Goal: Task Accomplishment & Management: Manage account settings

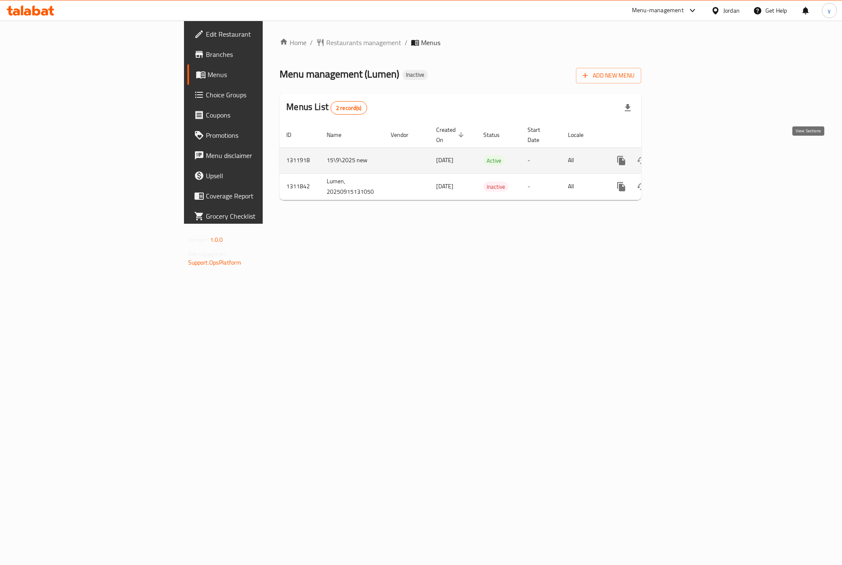
click at [687, 156] on icon "enhanced table" at bounding box center [682, 160] width 10 height 10
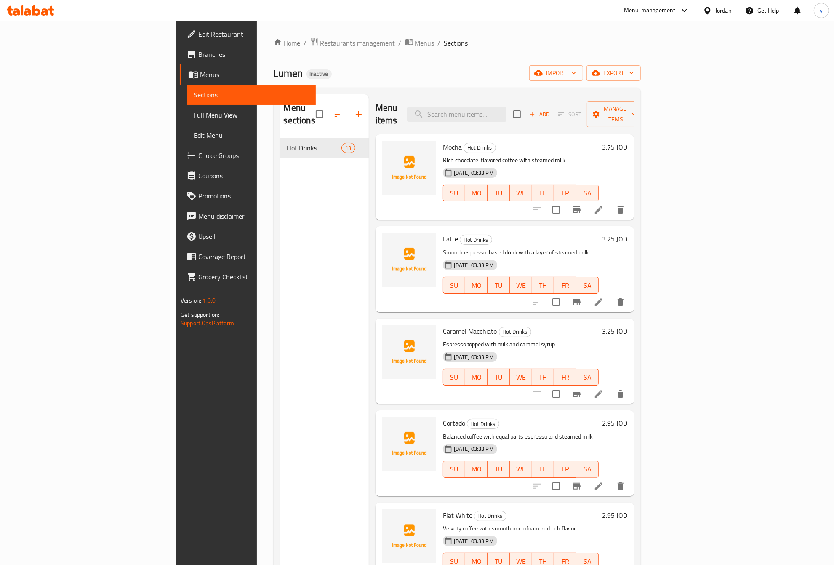
click at [415, 45] on span "Menus" at bounding box center [424, 43] width 19 height 10
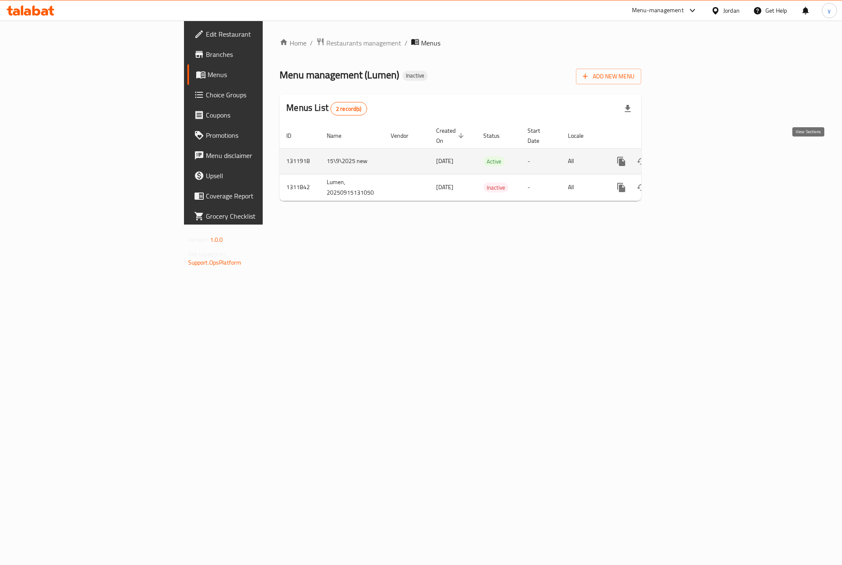
click at [686, 157] on icon "enhanced table" at bounding box center [682, 161] width 8 height 8
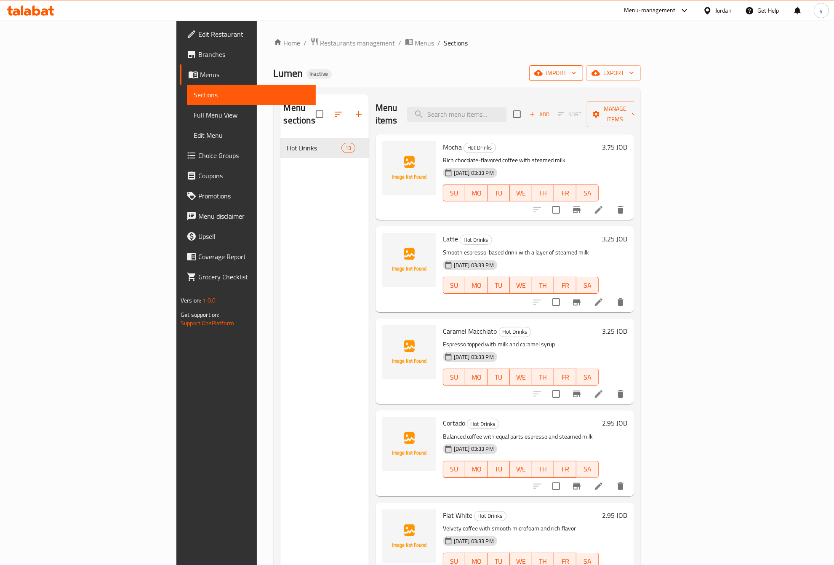
click at [576, 71] on span "import" at bounding box center [556, 73] width 40 height 11
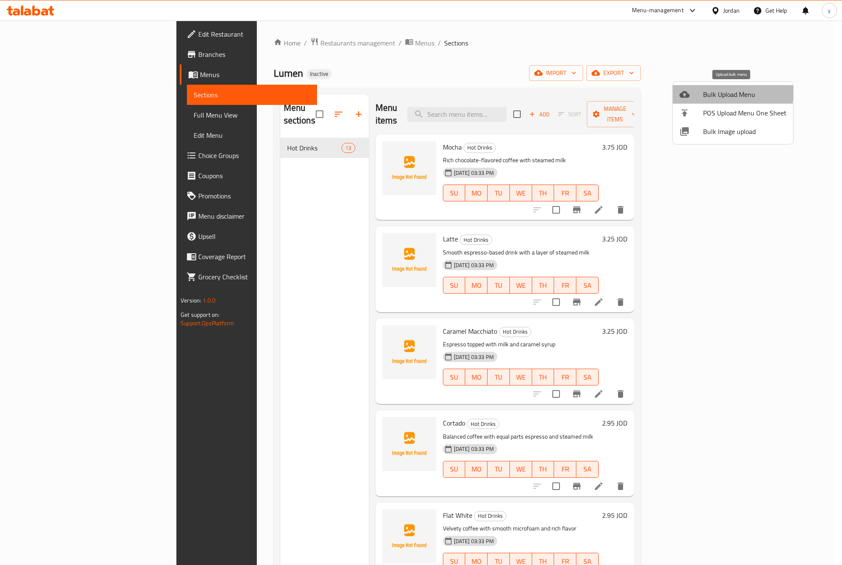
click at [723, 92] on span "Bulk Upload Menu" at bounding box center [744, 94] width 83 height 10
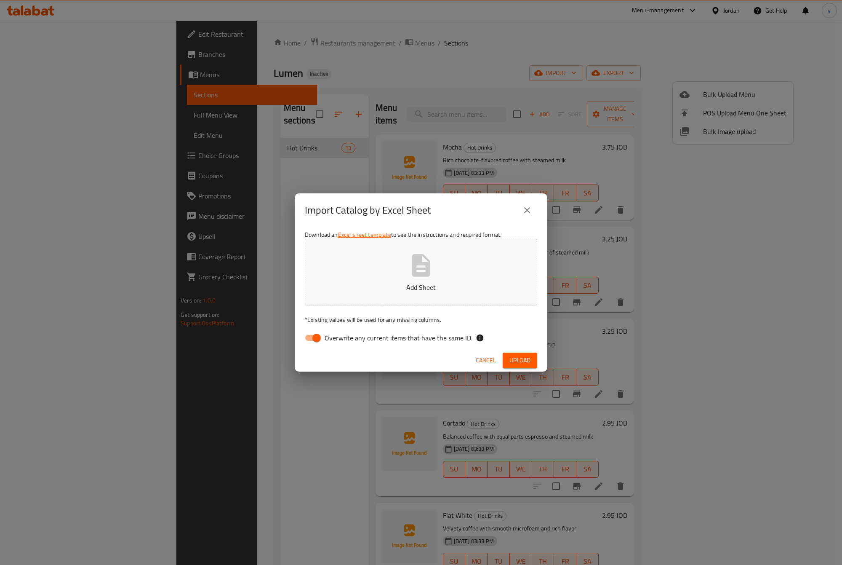
click at [317, 331] on input "Overwrite any current items that have the same ID." at bounding box center [317, 338] width 48 height 16
checkbox input "false"
click at [429, 272] on icon "button" at bounding box center [421, 265] width 18 height 22
click at [508, 357] on button "Upload" at bounding box center [520, 360] width 35 height 16
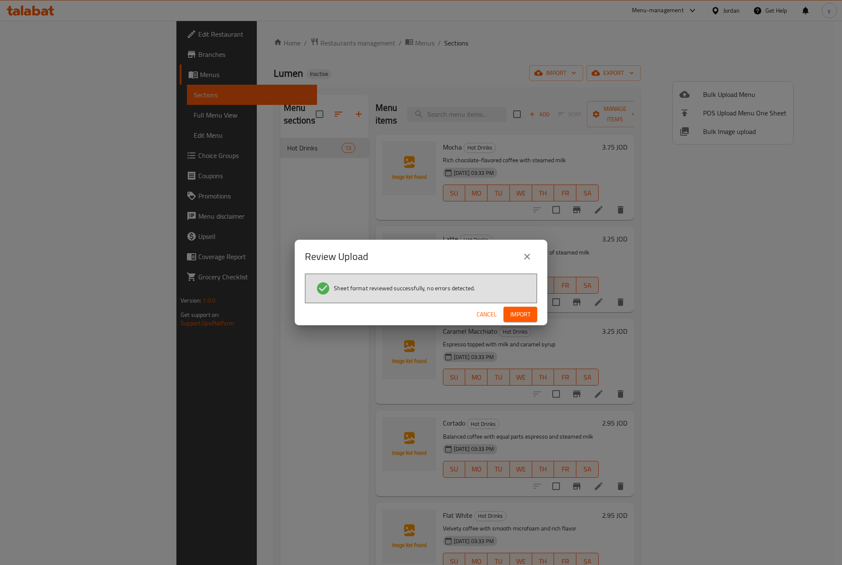
click at [519, 317] on span "Import" at bounding box center [520, 314] width 20 height 11
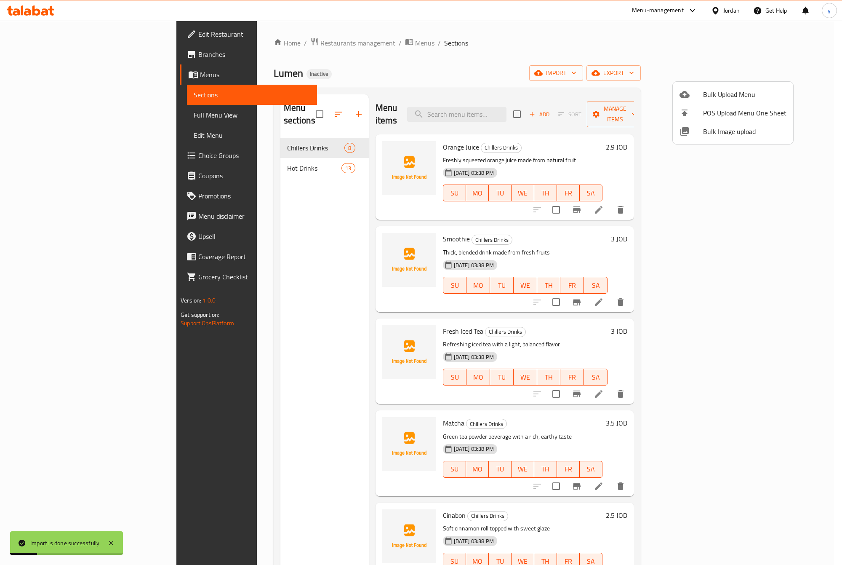
click at [221, 215] on div at bounding box center [421, 282] width 842 height 565
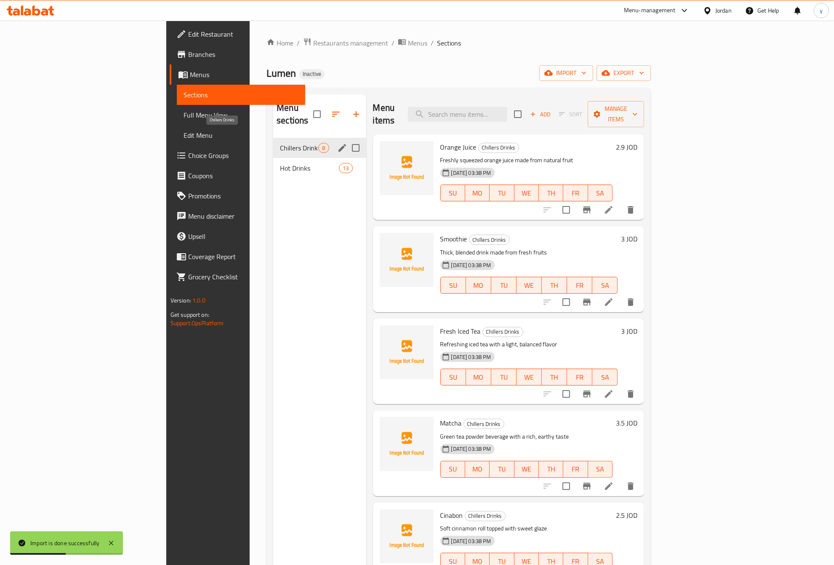
click at [280, 143] on span "Chillers Drinks" at bounding box center [299, 148] width 38 height 10
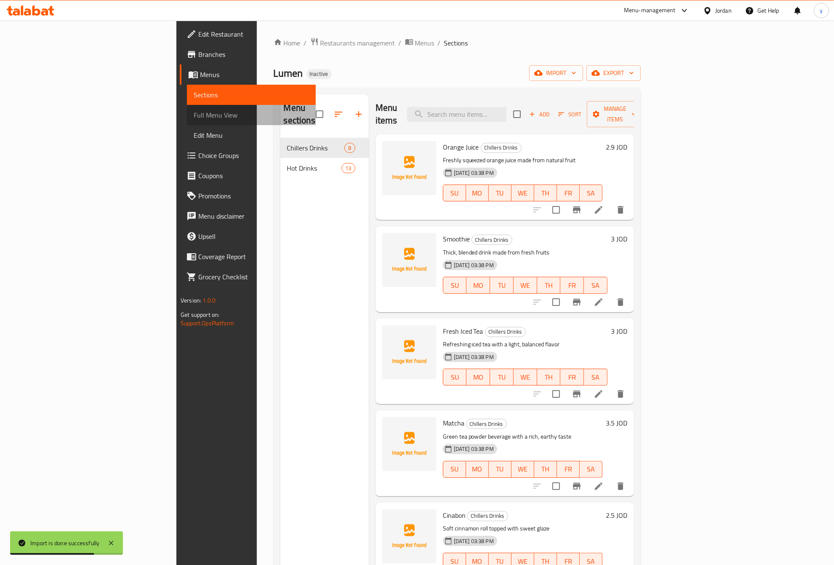
click at [194, 115] on span "Full Menu View" at bounding box center [251, 115] width 115 height 10
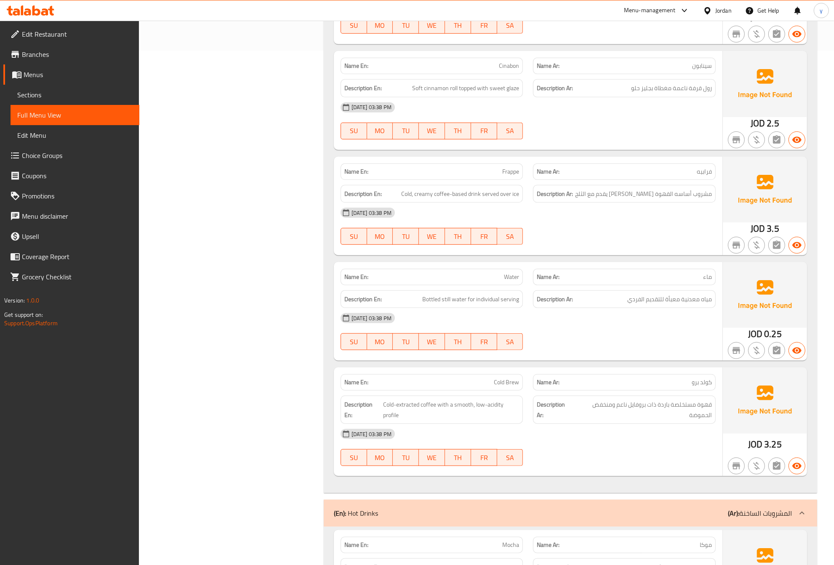
scroll to position [701, 0]
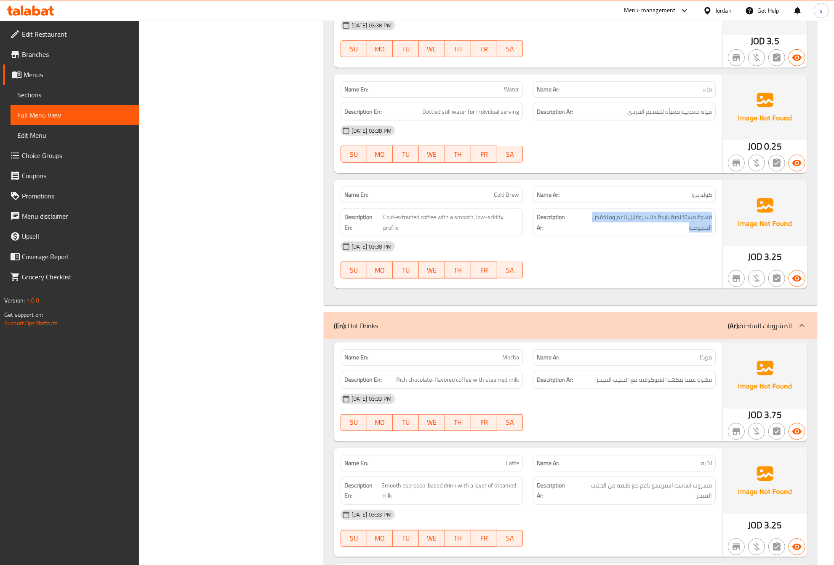
drag, startPoint x: 685, startPoint y: 230, endPoint x: 715, endPoint y: 218, distance: 32.5
click at [715, 218] on div "Description Ar: قهوة مستخلصة باردة ذات بروفايل ناعم ومنخفض الحموضة" at bounding box center [624, 222] width 183 height 28
click at [680, 232] on span "قهوة مستخلصة باردة ذات بروفايل ناعم ومنخفض الحموضة" at bounding box center [642, 222] width 139 height 21
drag, startPoint x: 655, startPoint y: 217, endPoint x: 645, endPoint y: 218, distance: 10.1
click at [645, 218] on span "قهوة مستخلصة باردة ذات بروفايل ناعم ومنخفض الحموضة" at bounding box center [642, 222] width 139 height 21
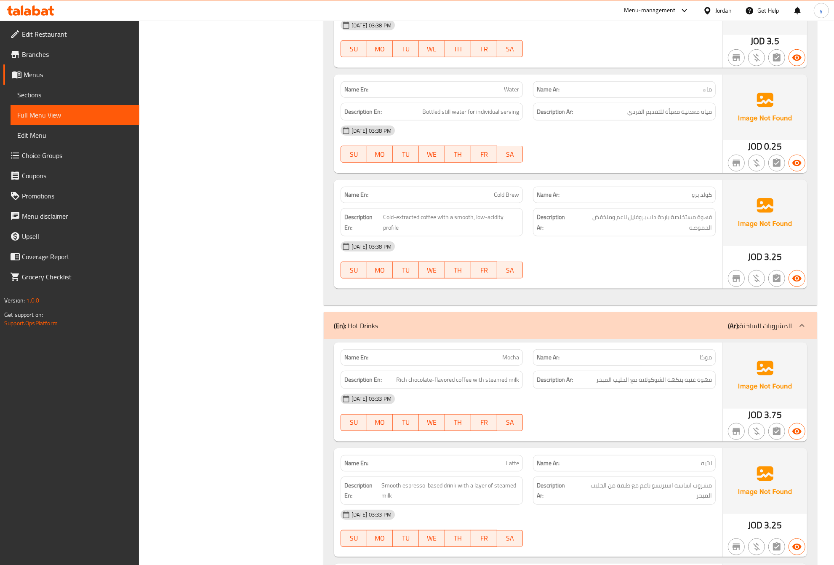
click at [644, 245] on div "[DATE] 03:38 PM" at bounding box center [528, 246] width 385 height 20
drag, startPoint x: 401, startPoint y: 228, endPoint x: 384, endPoint y: 229, distance: 16.9
click at [384, 229] on span "Cold-extracted coffee with a smooth, low-acidity profile" at bounding box center [451, 222] width 136 height 21
click at [551, 232] on strong "Description Ar:" at bounding box center [554, 222] width 35 height 21
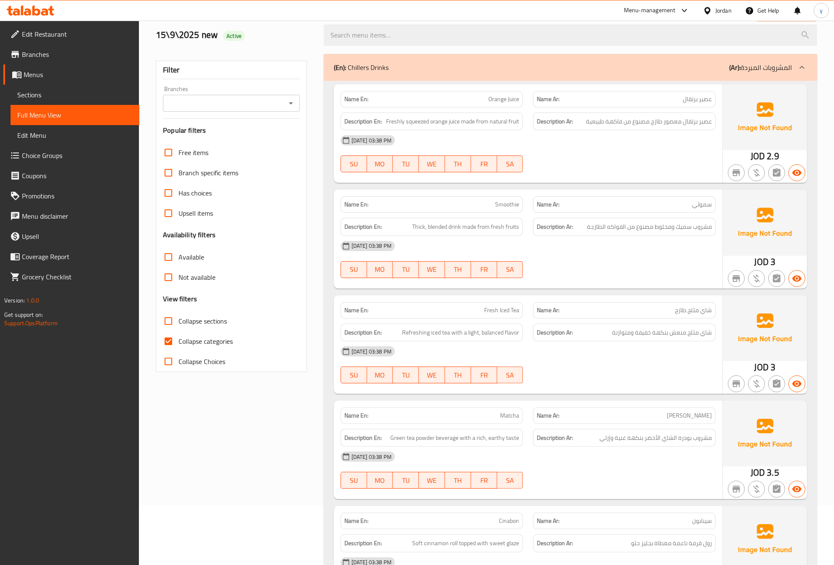
scroll to position [0, 0]
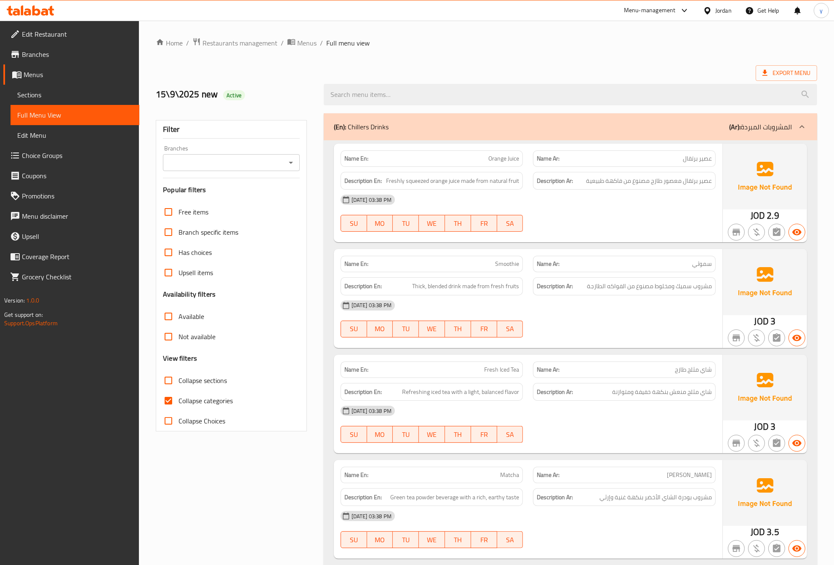
click at [70, 95] on span "Sections" at bounding box center [74, 95] width 115 height 10
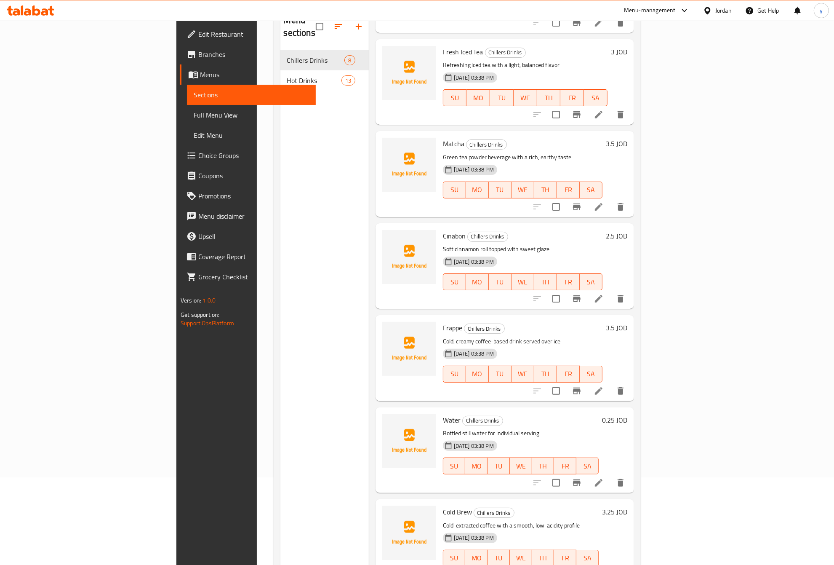
scroll to position [118, 0]
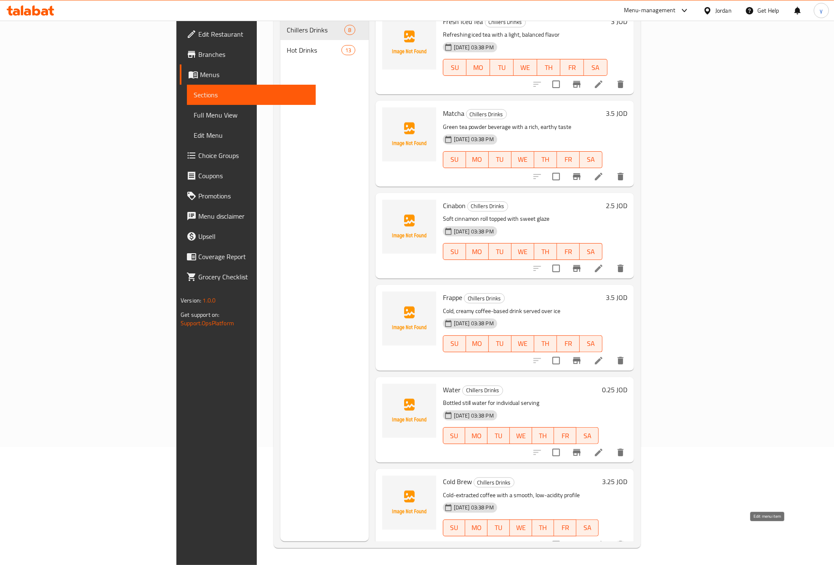
click at [604, 539] on icon at bounding box center [599, 544] width 10 height 10
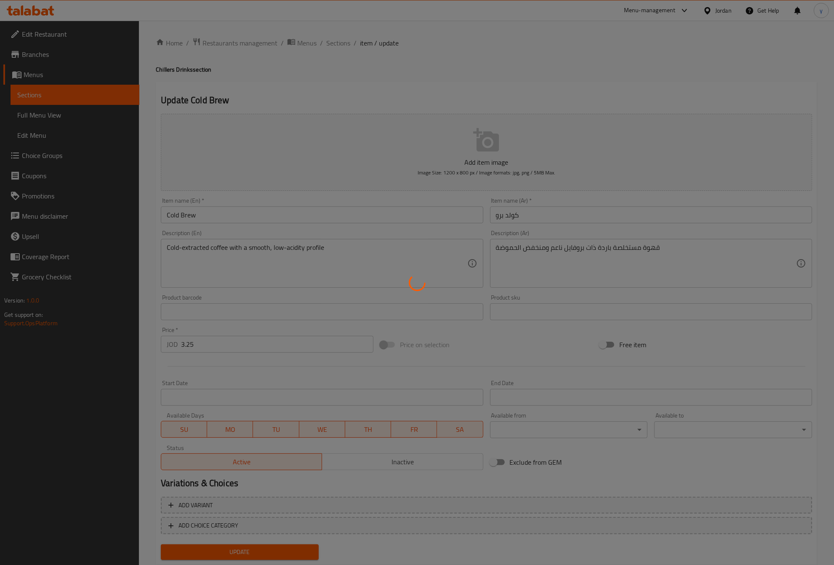
click at [591, 248] on div at bounding box center [417, 282] width 834 height 565
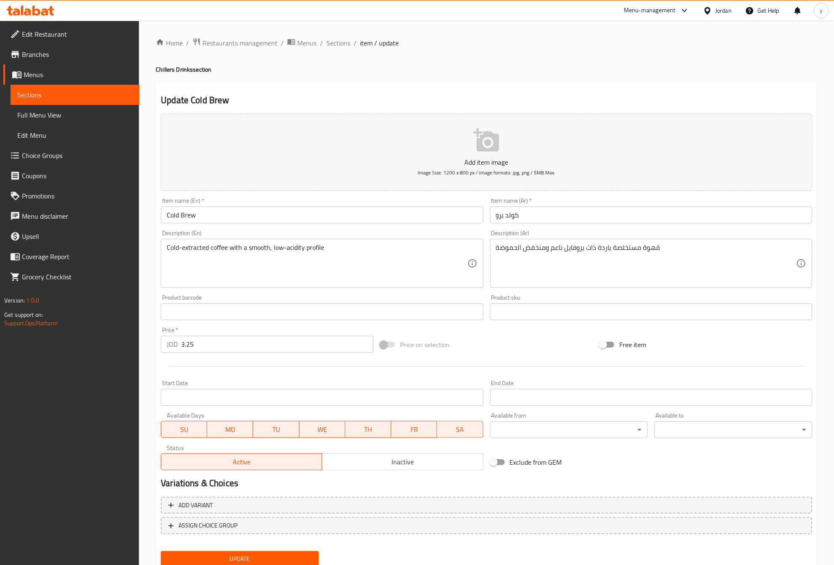
click at [591, 248] on div "Home / Restaurants management / Menus / Sections / item / update Chillers Drink…" at bounding box center [486, 307] width 661 height 541
click at [591, 248] on textarea "قهوة مستخلصة باردة ذات بروفايل ناعم ومنخفض الحموضة" at bounding box center [646, 263] width 300 height 40
click at [577, 265] on textarea "قهوة مستخلصة باردة مع بروفايل ناعم ومنخفض الحموضة" at bounding box center [646, 263] width 300 height 40
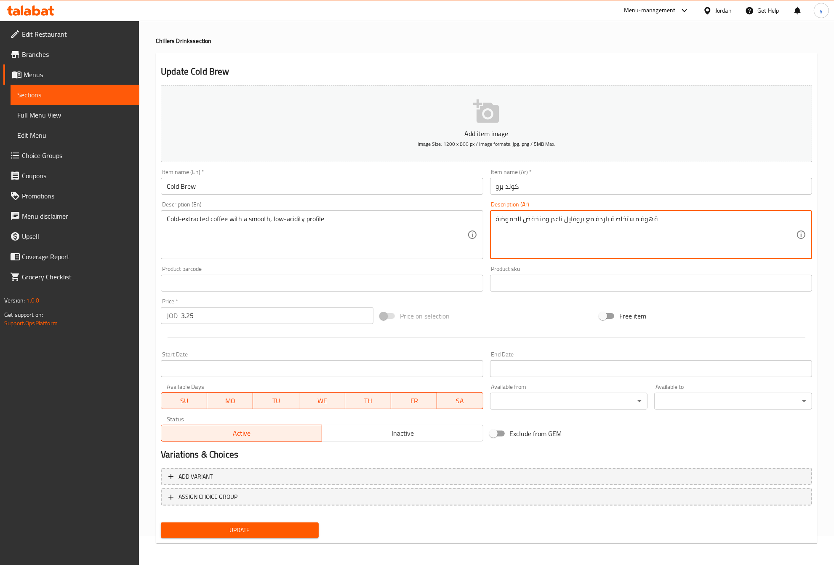
type textarea "قهوة مستخلصة باردة مع بروفايل ناعم ومنخفض الحموضة"
click at [262, 530] on span "Update" at bounding box center [240, 530] width 144 height 11
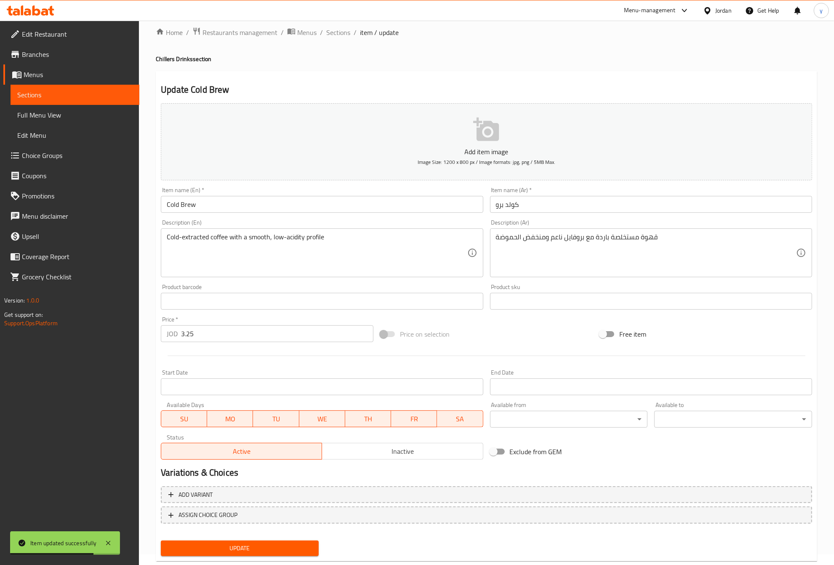
scroll to position [0, 0]
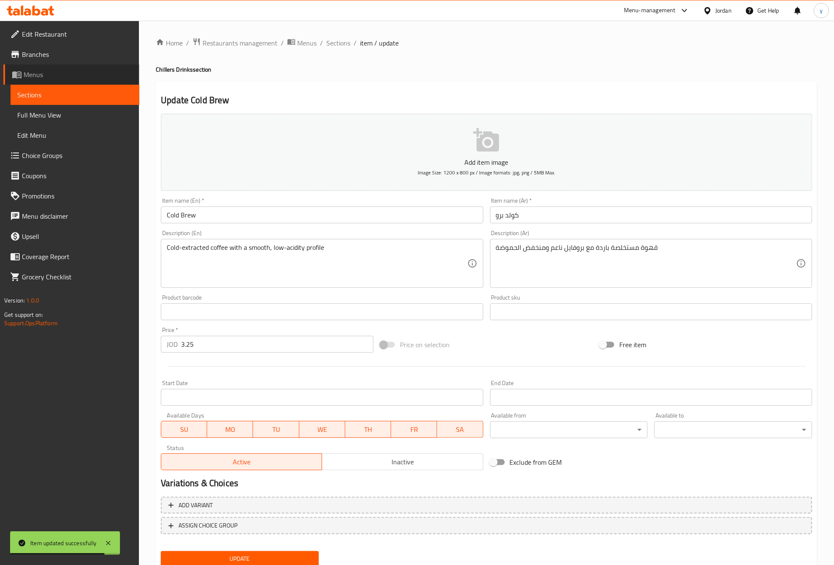
click at [79, 66] on link "Menus" at bounding box center [71, 74] width 136 height 20
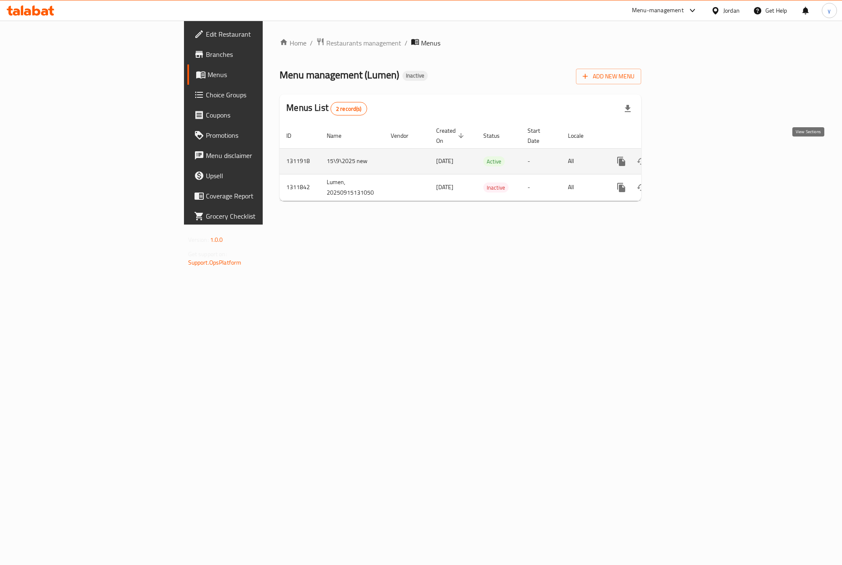
click at [687, 156] on icon "enhanced table" at bounding box center [682, 161] width 10 height 10
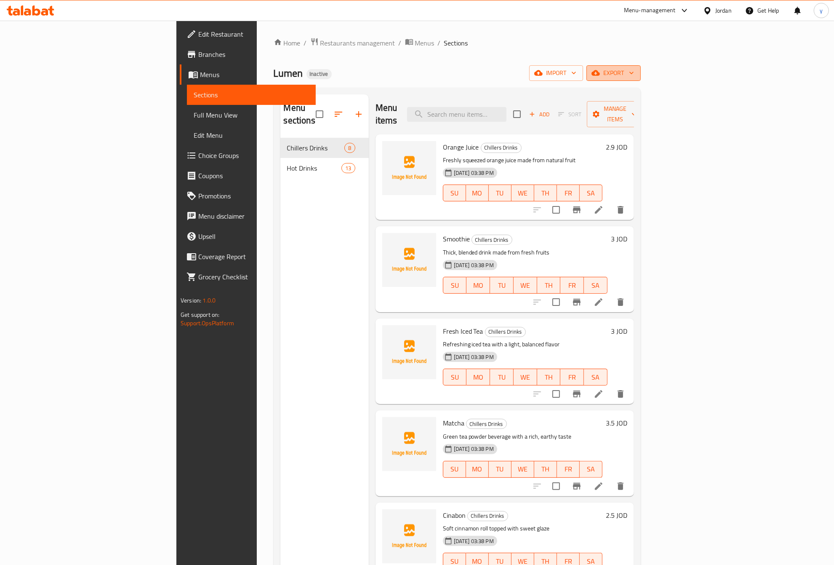
click at [634, 70] on span "export" at bounding box center [613, 73] width 41 height 11
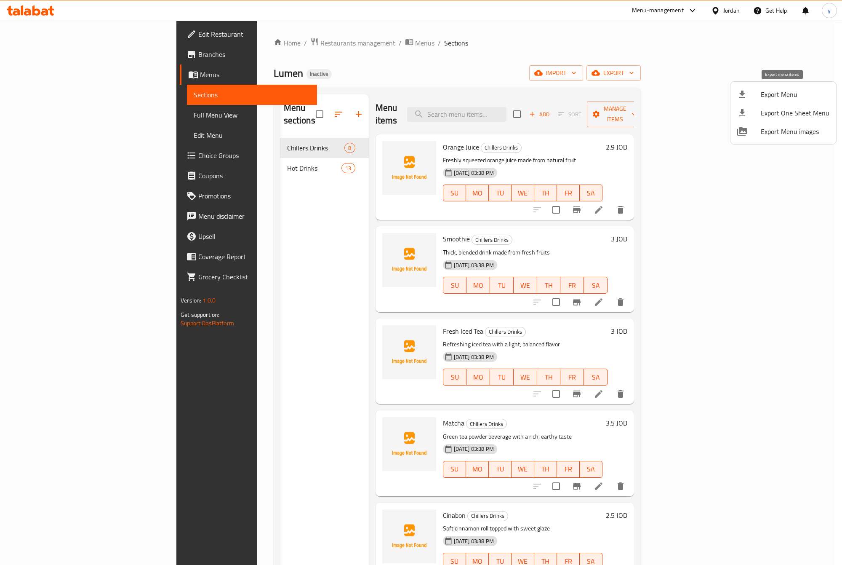
click at [799, 93] on span "Export Menu" at bounding box center [795, 94] width 69 height 10
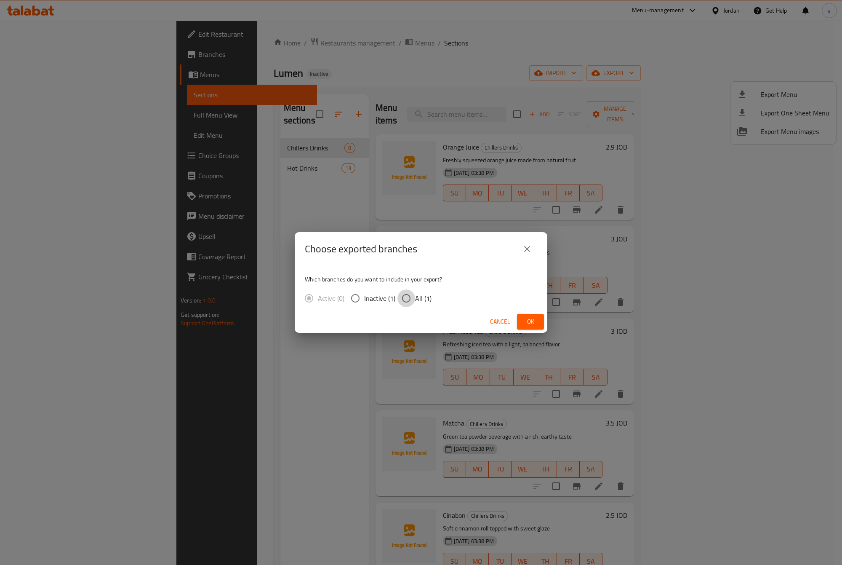
click at [401, 296] on input "All (1)" at bounding box center [406, 298] width 18 height 18
radio input "true"
click at [531, 320] on span "Ok" at bounding box center [530, 321] width 13 height 11
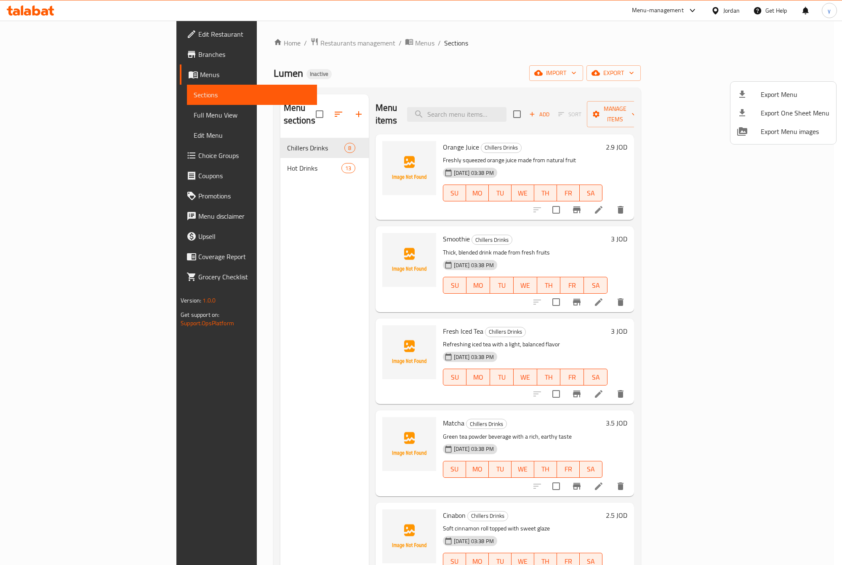
click at [491, 70] on div at bounding box center [421, 282] width 842 height 565
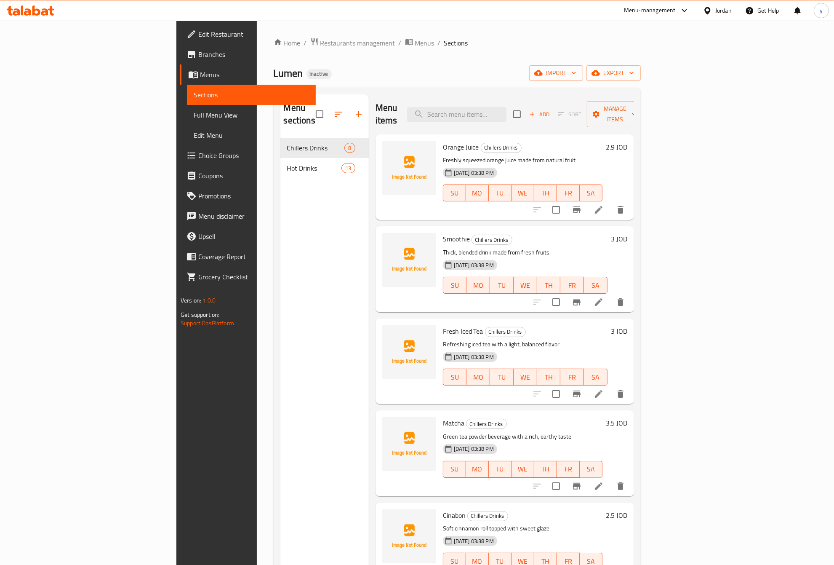
click at [280, 441] on div "Menu sections Chillers Drinks 8 Hot Drinks 13" at bounding box center [324, 376] width 88 height 565
click at [198, 53] on span "Branches" at bounding box center [253, 54] width 111 height 10
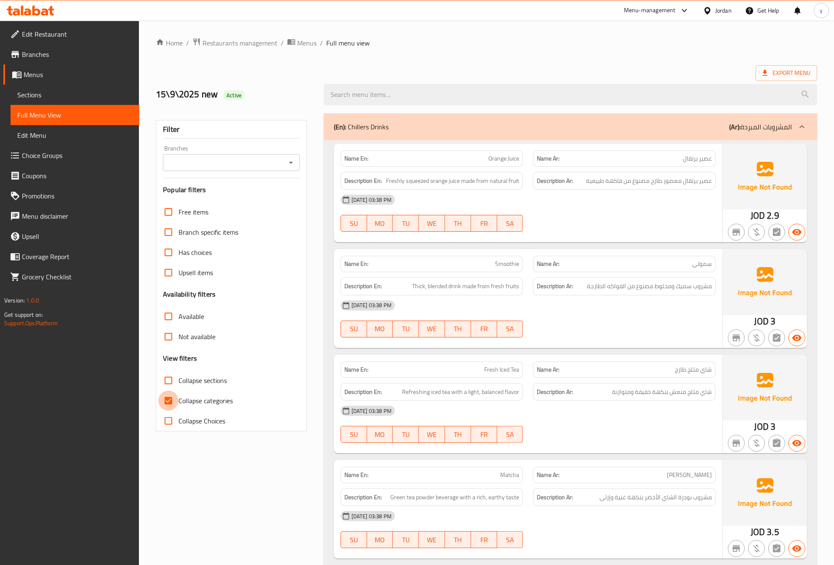
click at [164, 406] on input "Collapse categories" at bounding box center [168, 400] width 20 height 20
checkbox input "false"
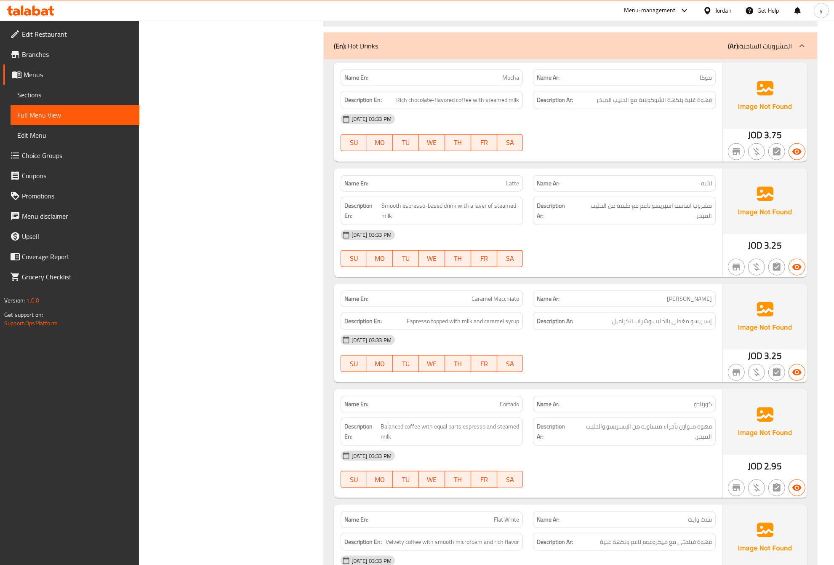
scroll to position [877, 0]
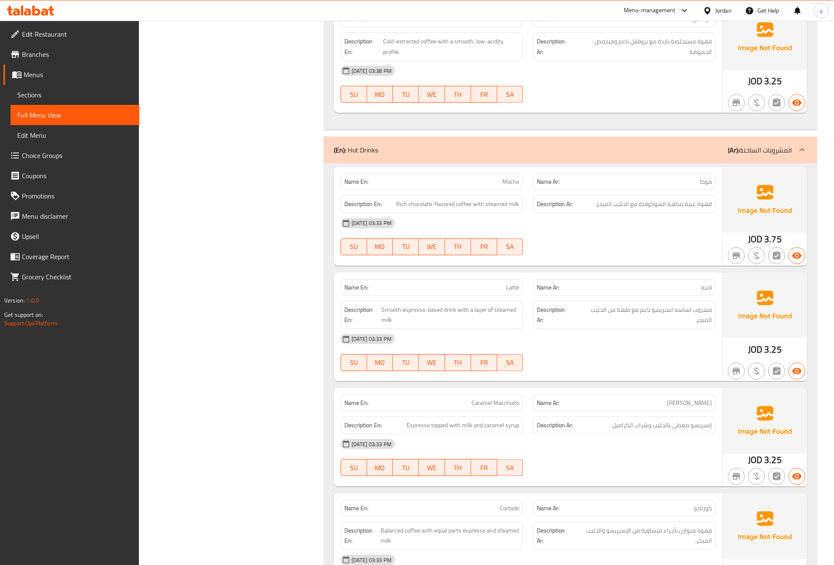
click at [773, 152] on p "(Ar): المشروبات الساخنة" at bounding box center [760, 150] width 64 height 10
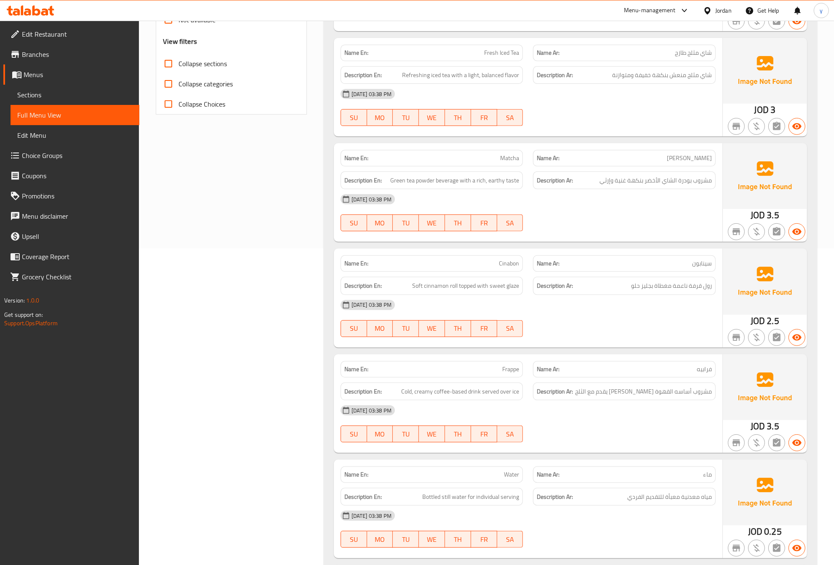
scroll to position [312, 0]
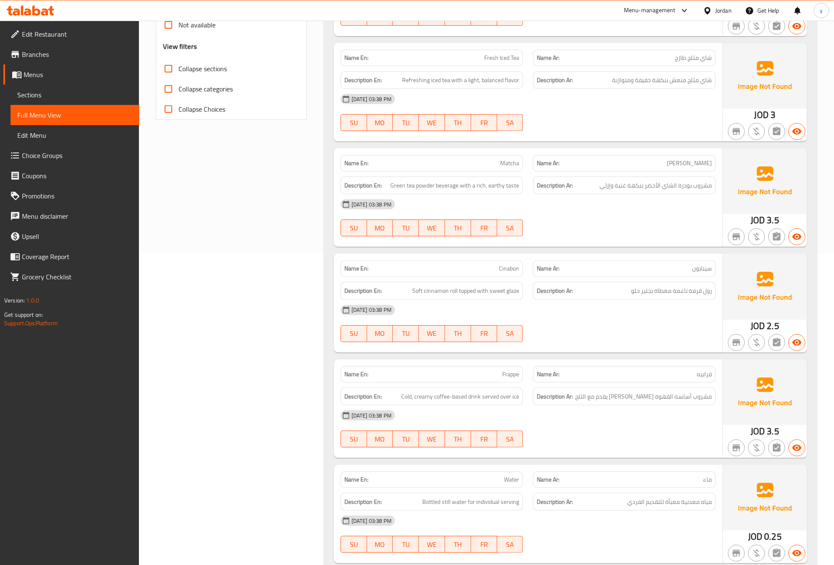
click at [83, 56] on span "Branches" at bounding box center [77, 54] width 111 height 10
